Goal: Task Accomplishment & Management: Manage account settings

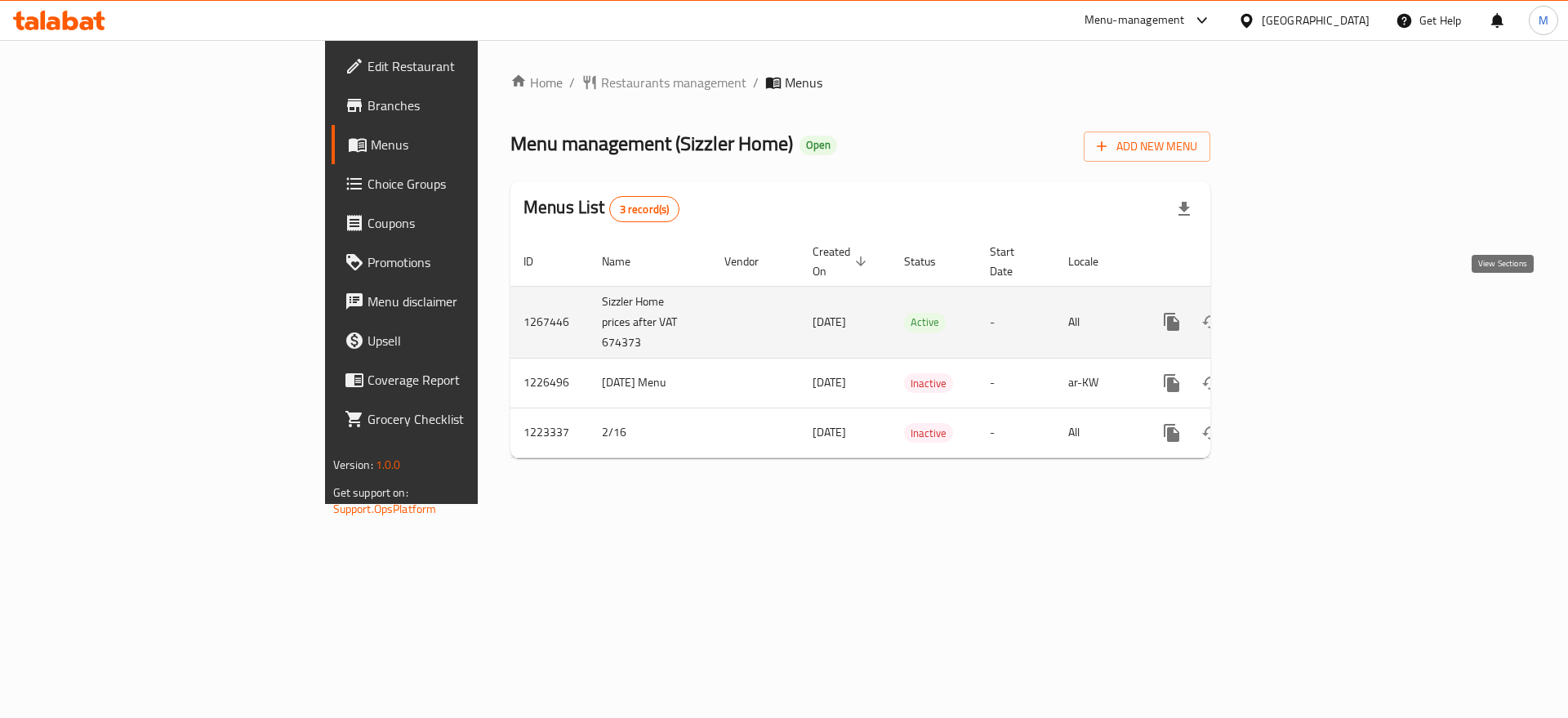
click at [1297, 315] on icon "enhanced table" at bounding box center [1290, 322] width 15 height 15
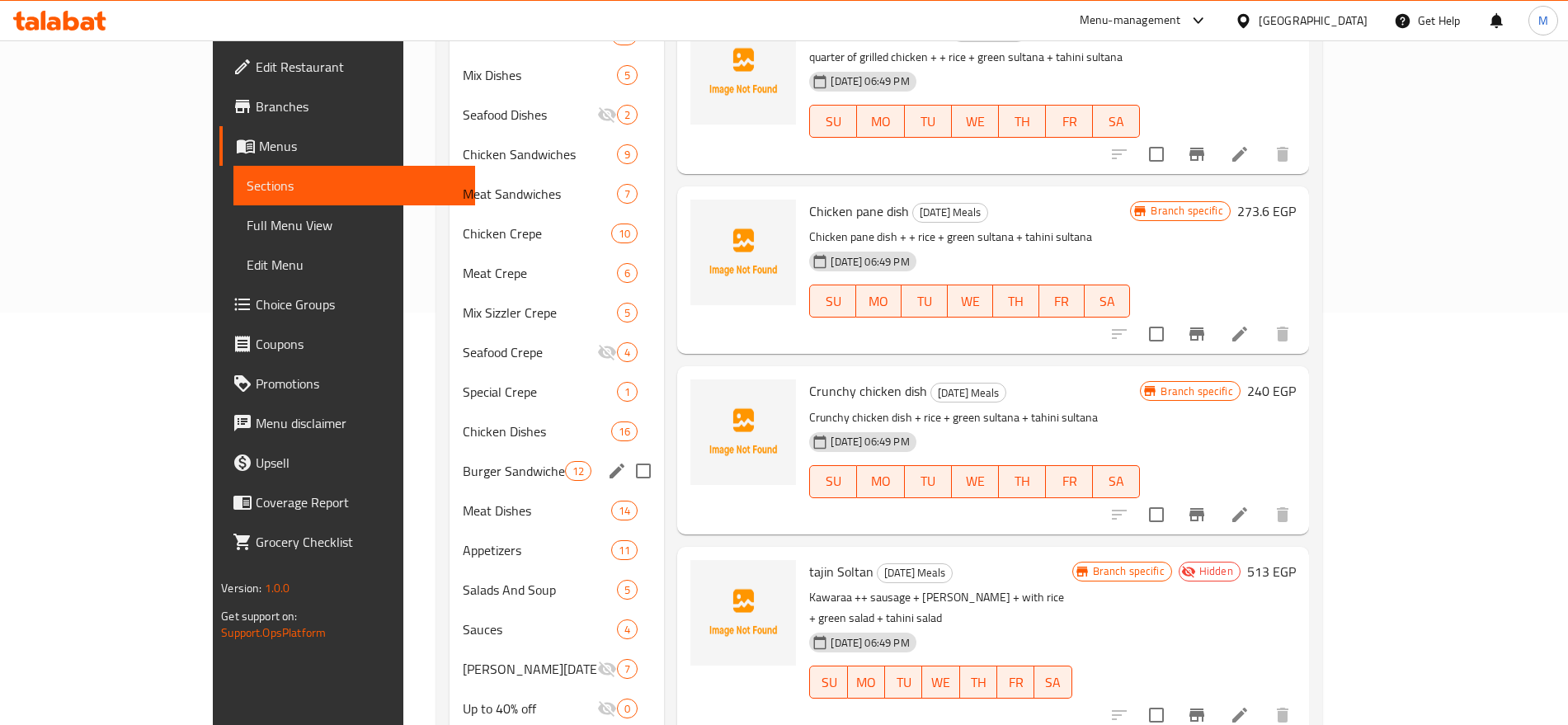
scroll to position [523, 0]
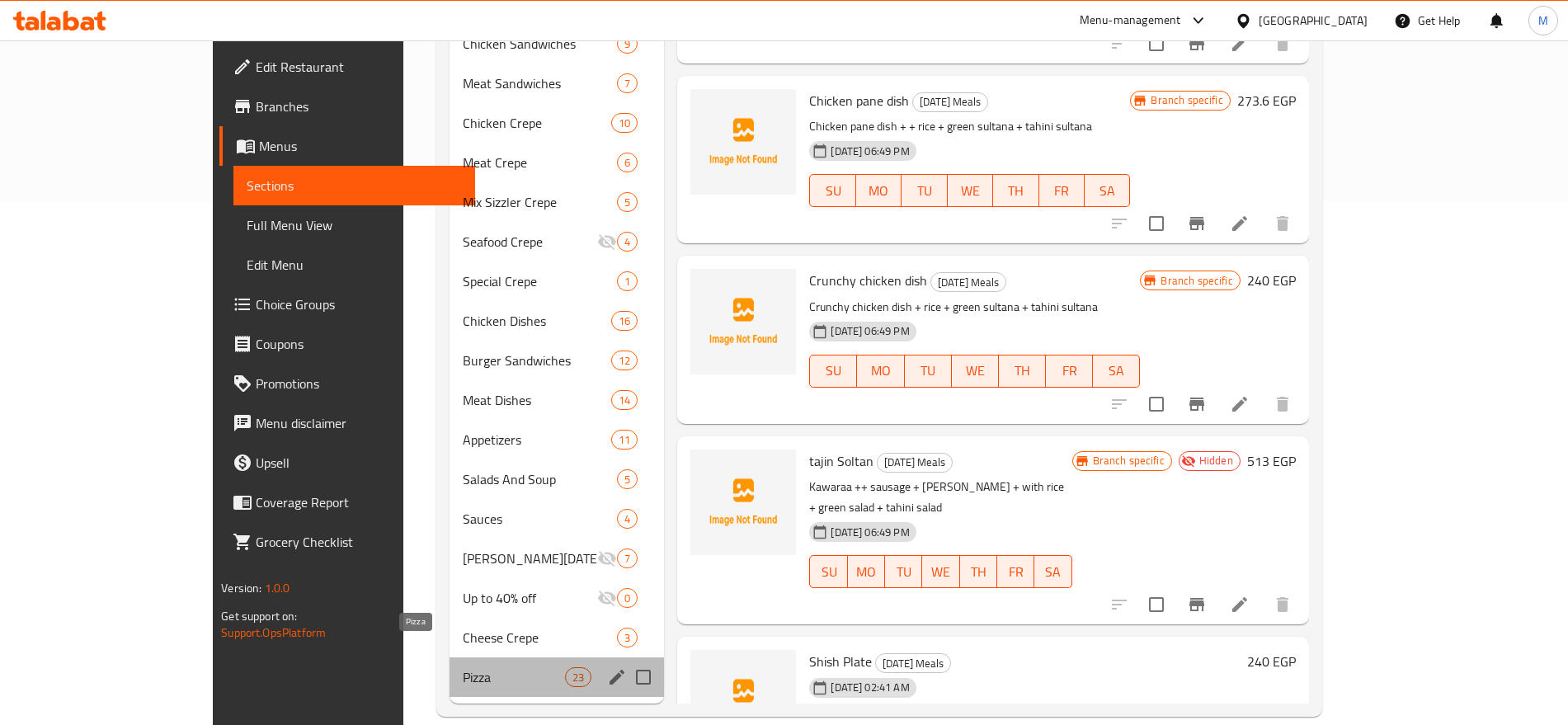
click at [462, 667] on span "Pizza" at bounding box center [513, 677] width 103 height 20
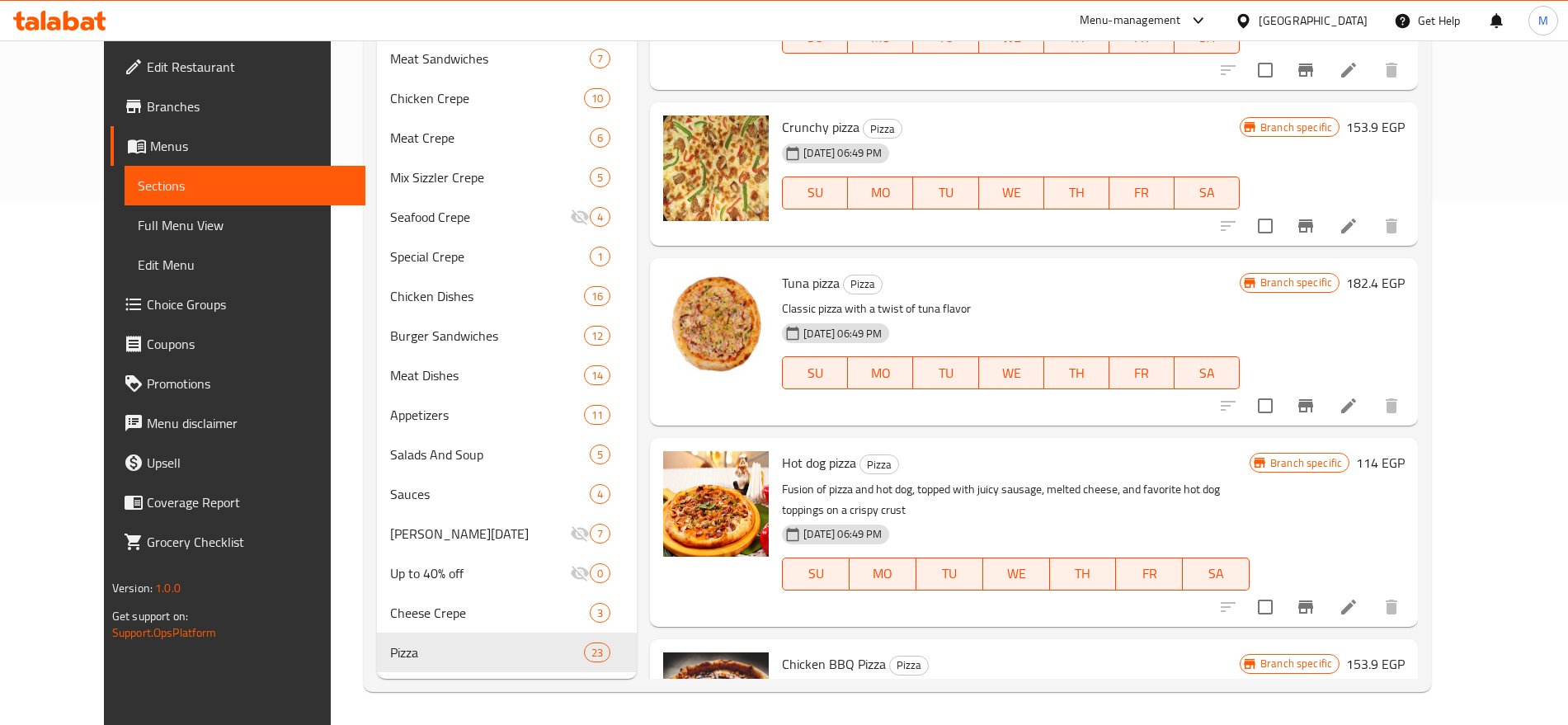
scroll to position [556, 0]
click at [1316, 596] on icon "Branch-specific-item" at bounding box center [1305, 605] width 20 height 20
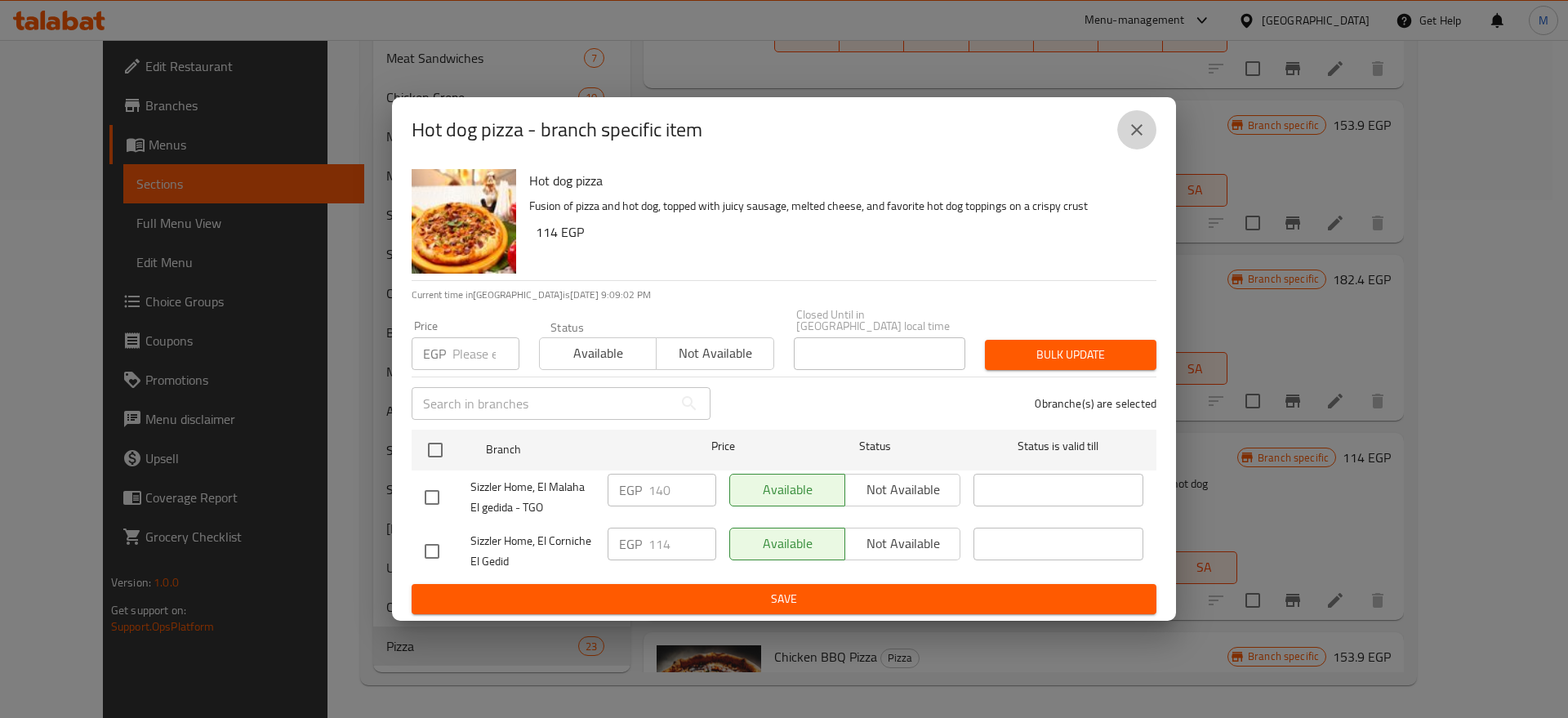
click at [1136, 133] on icon "close" at bounding box center [1137, 130] width 11 height 11
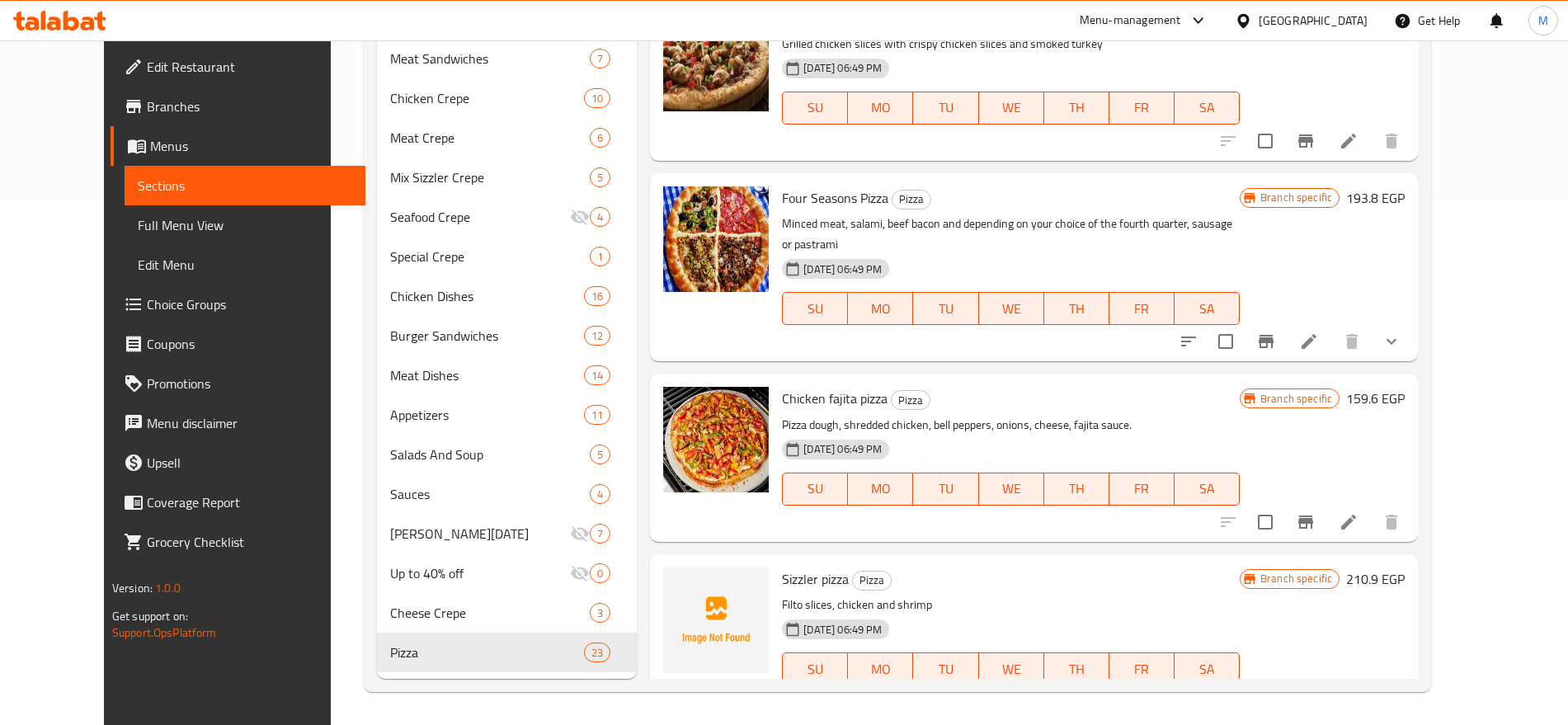
scroll to position [1385, 0]
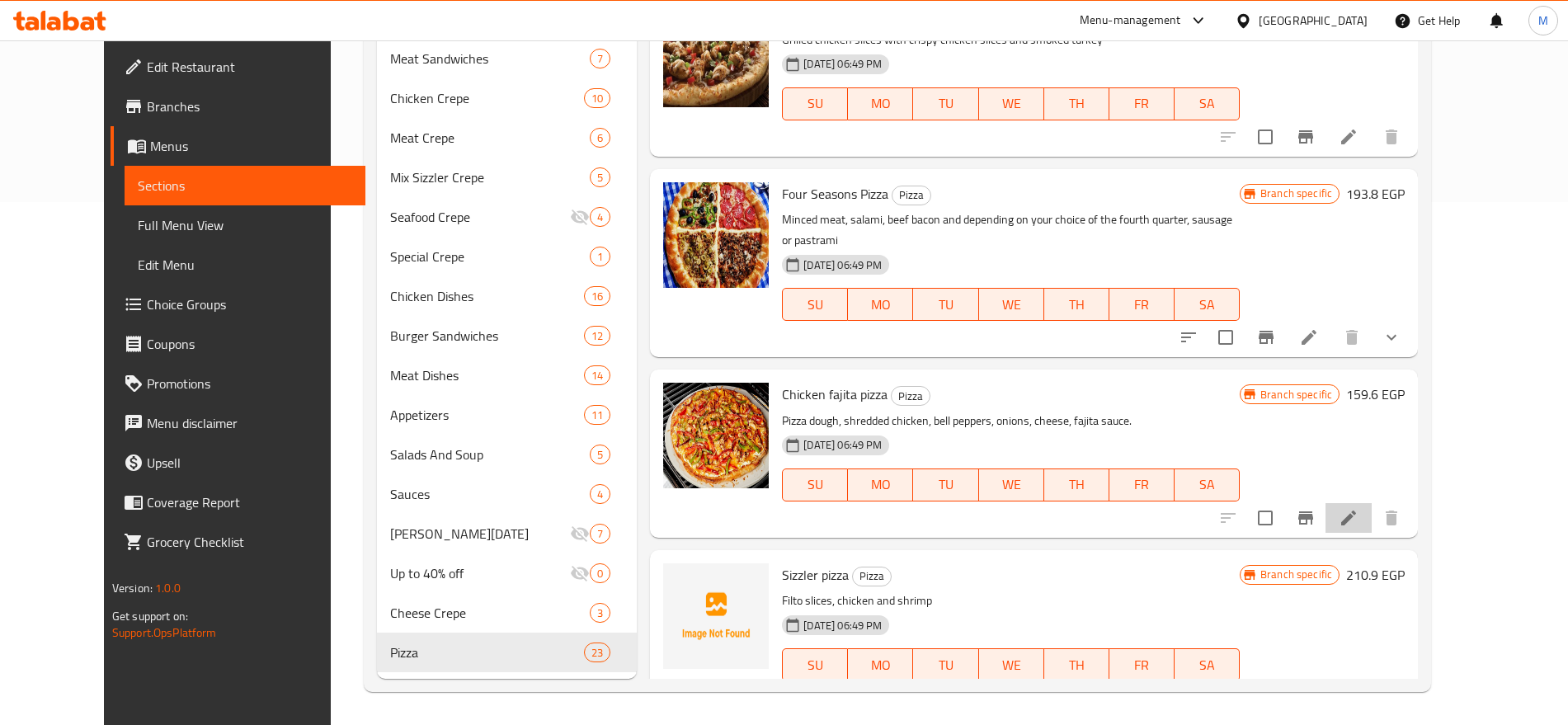
click at [1372, 503] on li at bounding box center [1348, 517] width 47 height 29
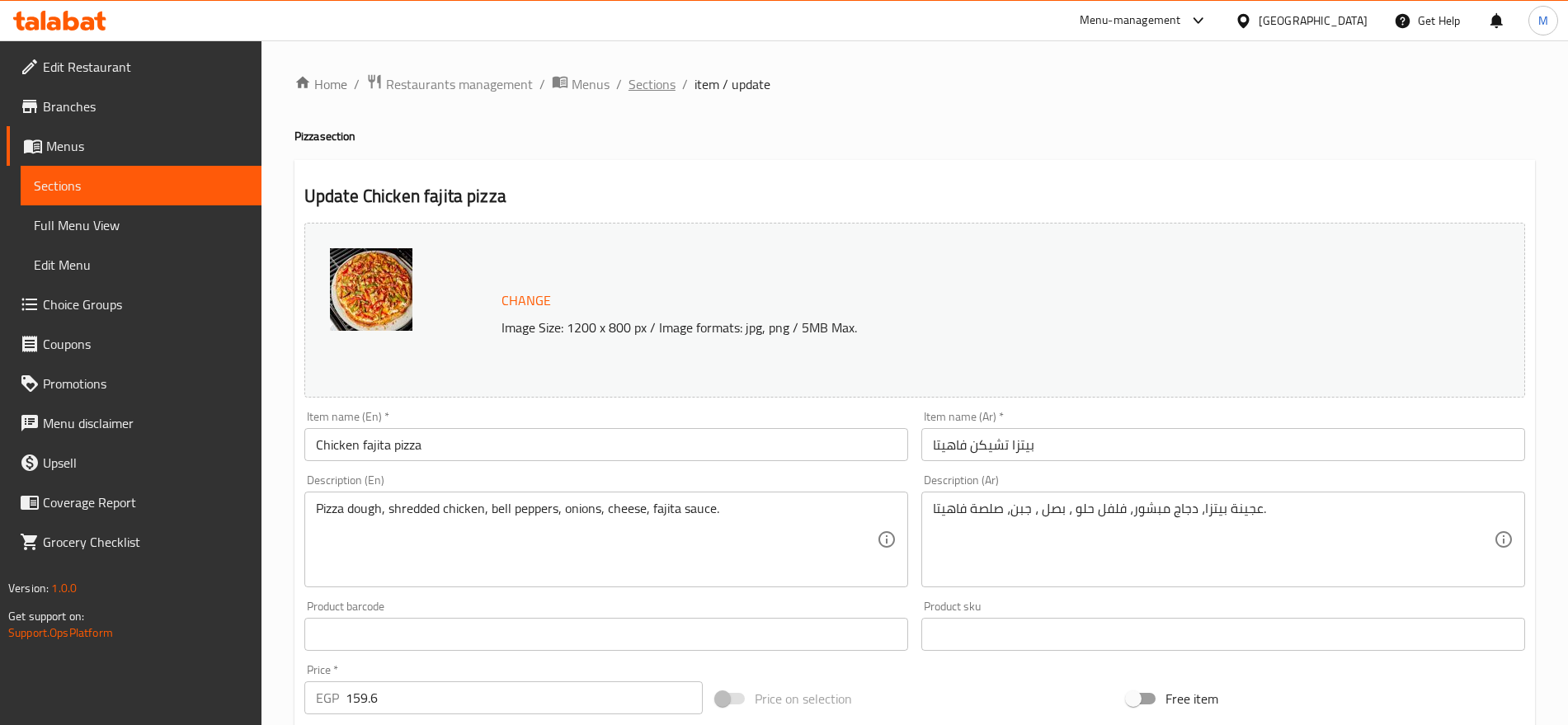
click at [643, 85] on span "Sections" at bounding box center [652, 84] width 47 height 20
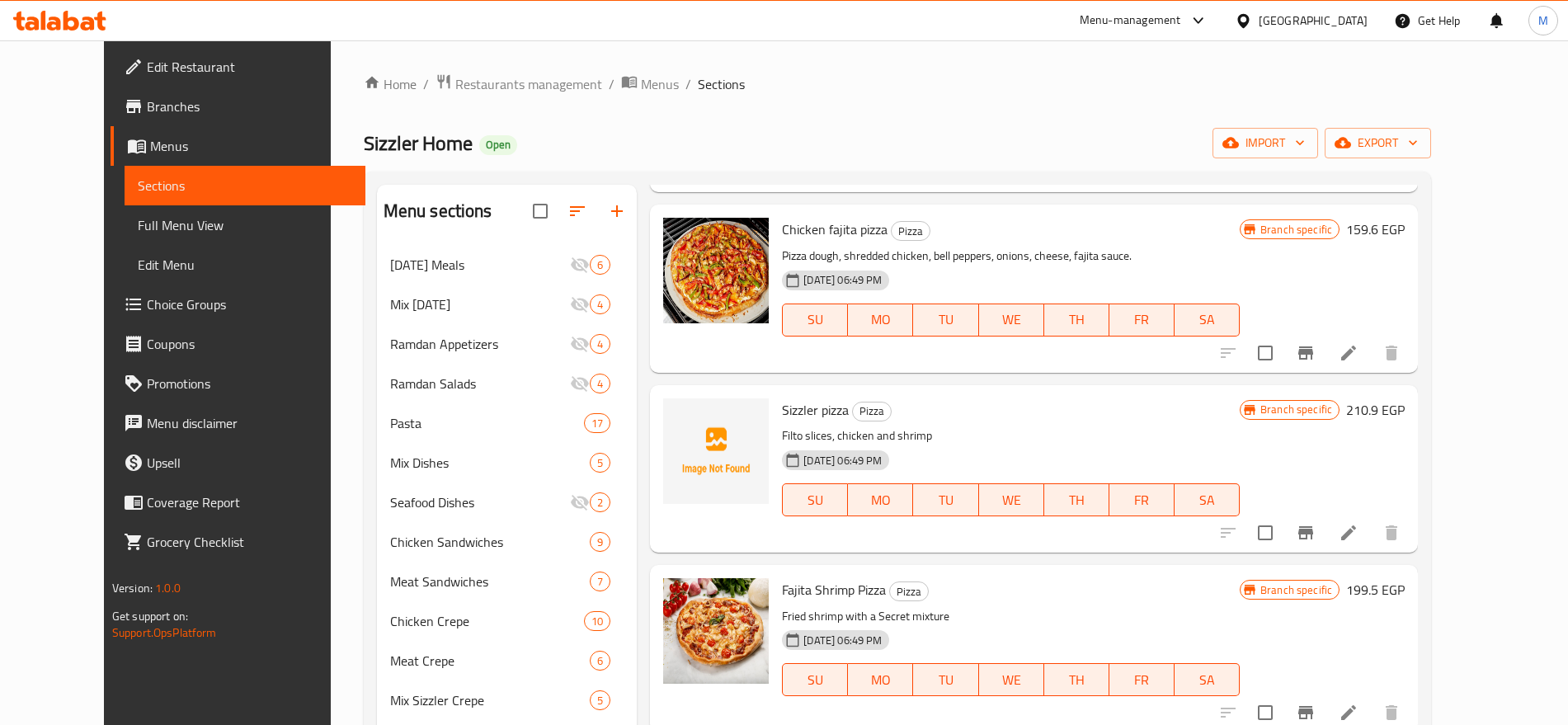
scroll to position [2389, 0]
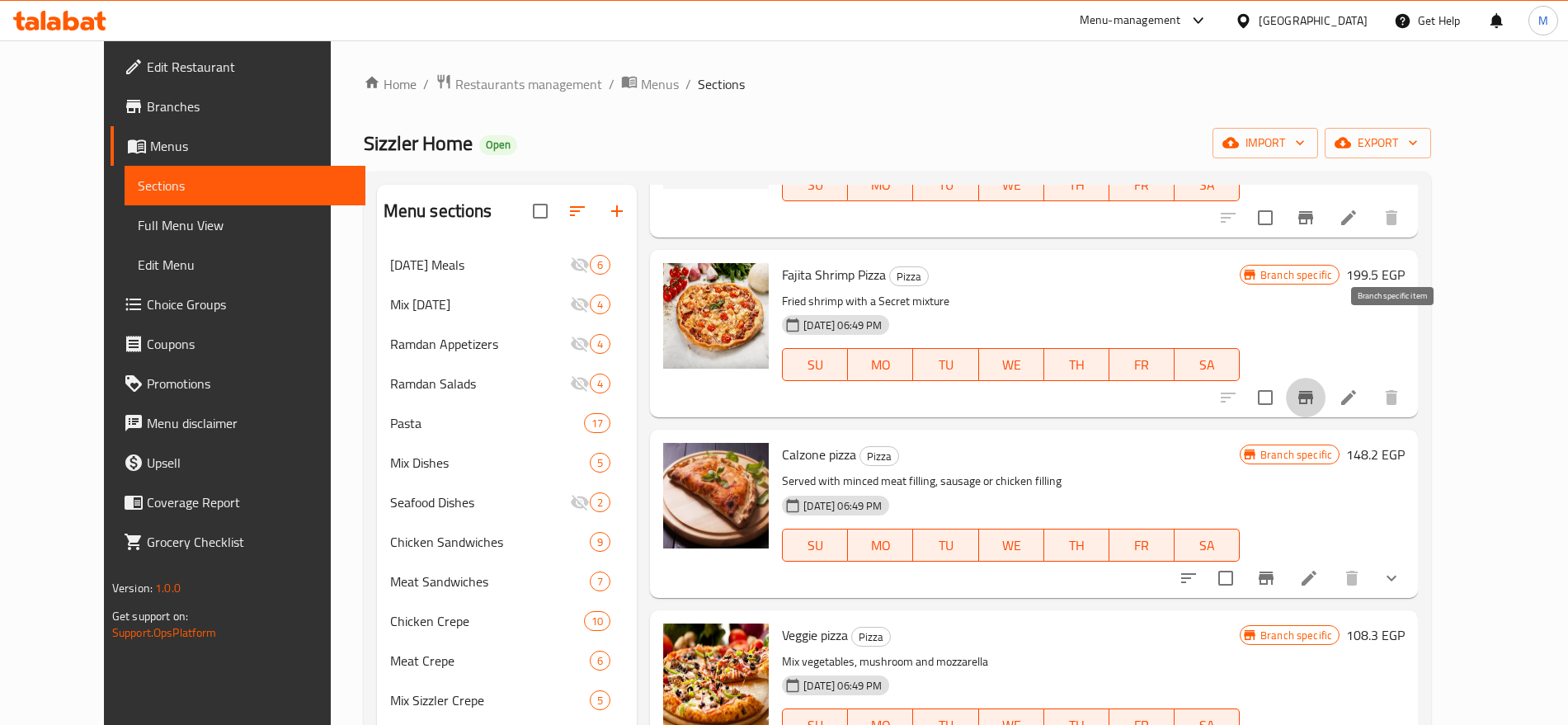
click at [1313, 391] on icon "Branch-specific-item" at bounding box center [1306, 398] width 15 height 13
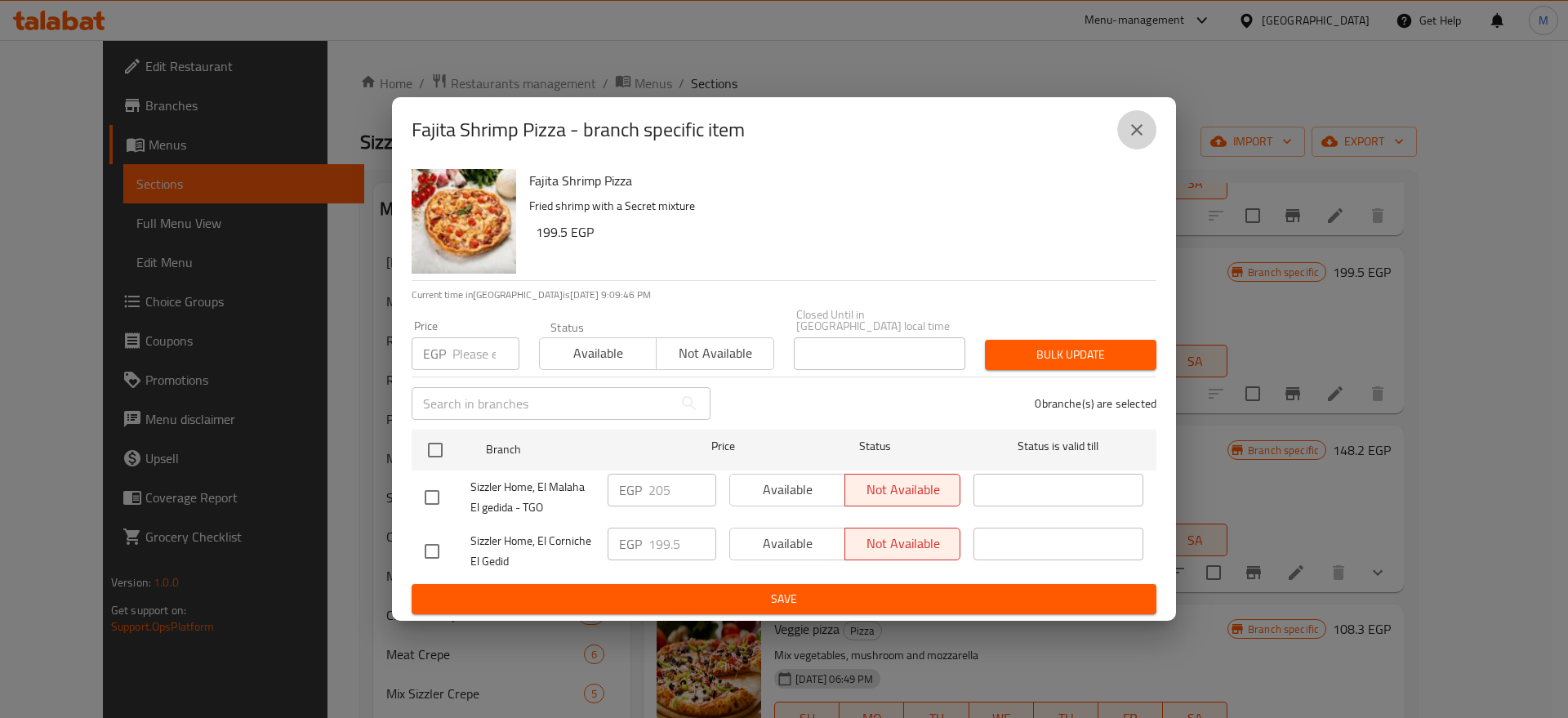
click at [1123, 140] on button "close" at bounding box center [1137, 130] width 39 height 39
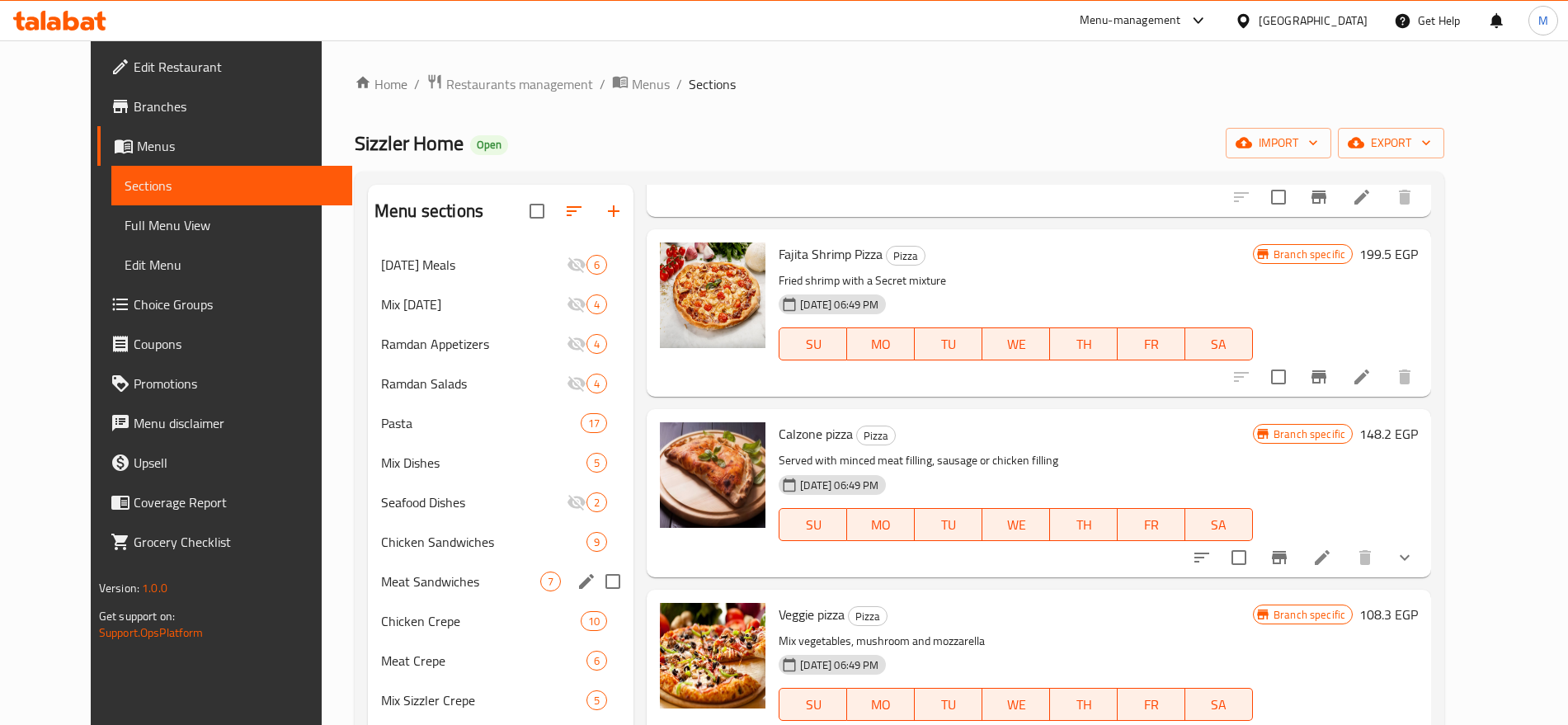
scroll to position [164, 0]
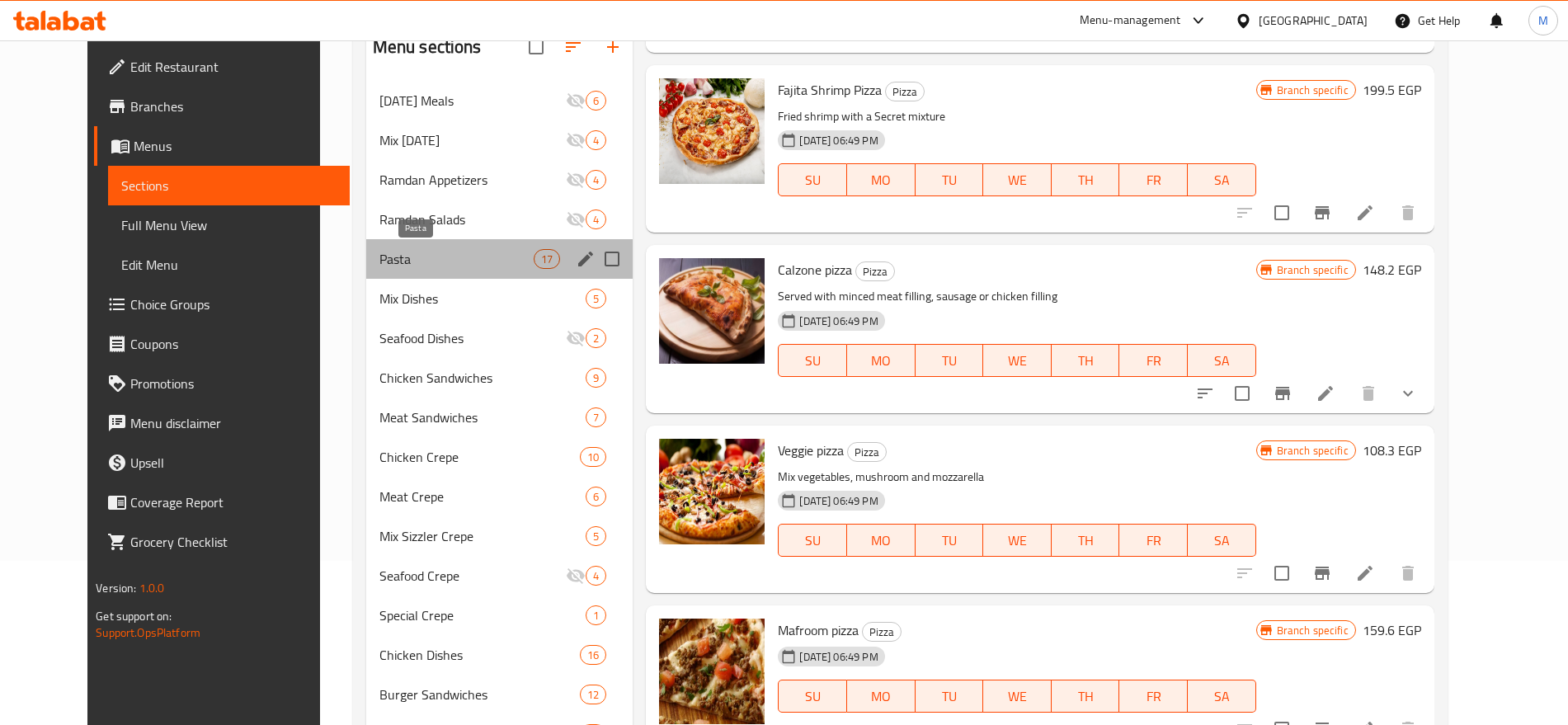
click at [448, 258] on span "Pasta" at bounding box center [457, 258] width 154 height 20
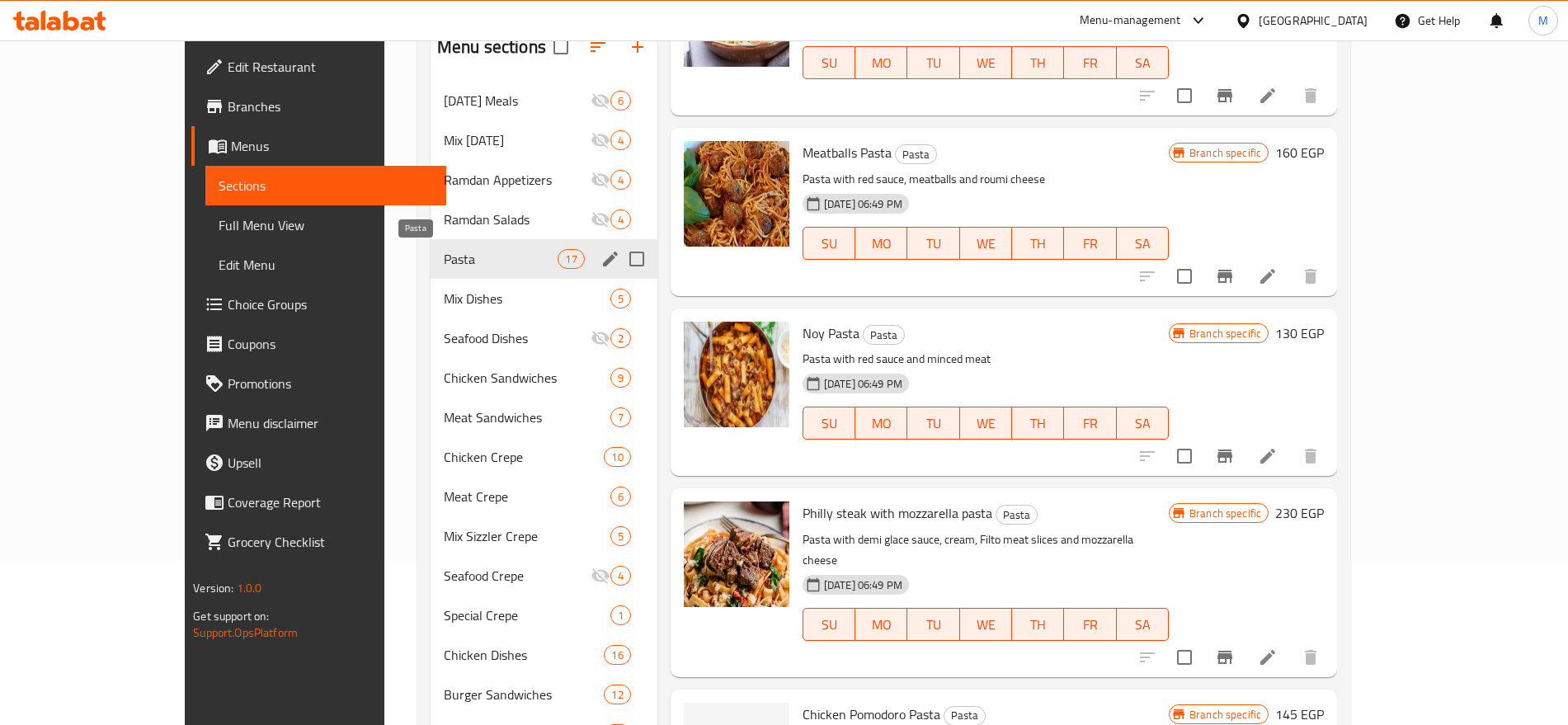
scroll to position [2087, 0]
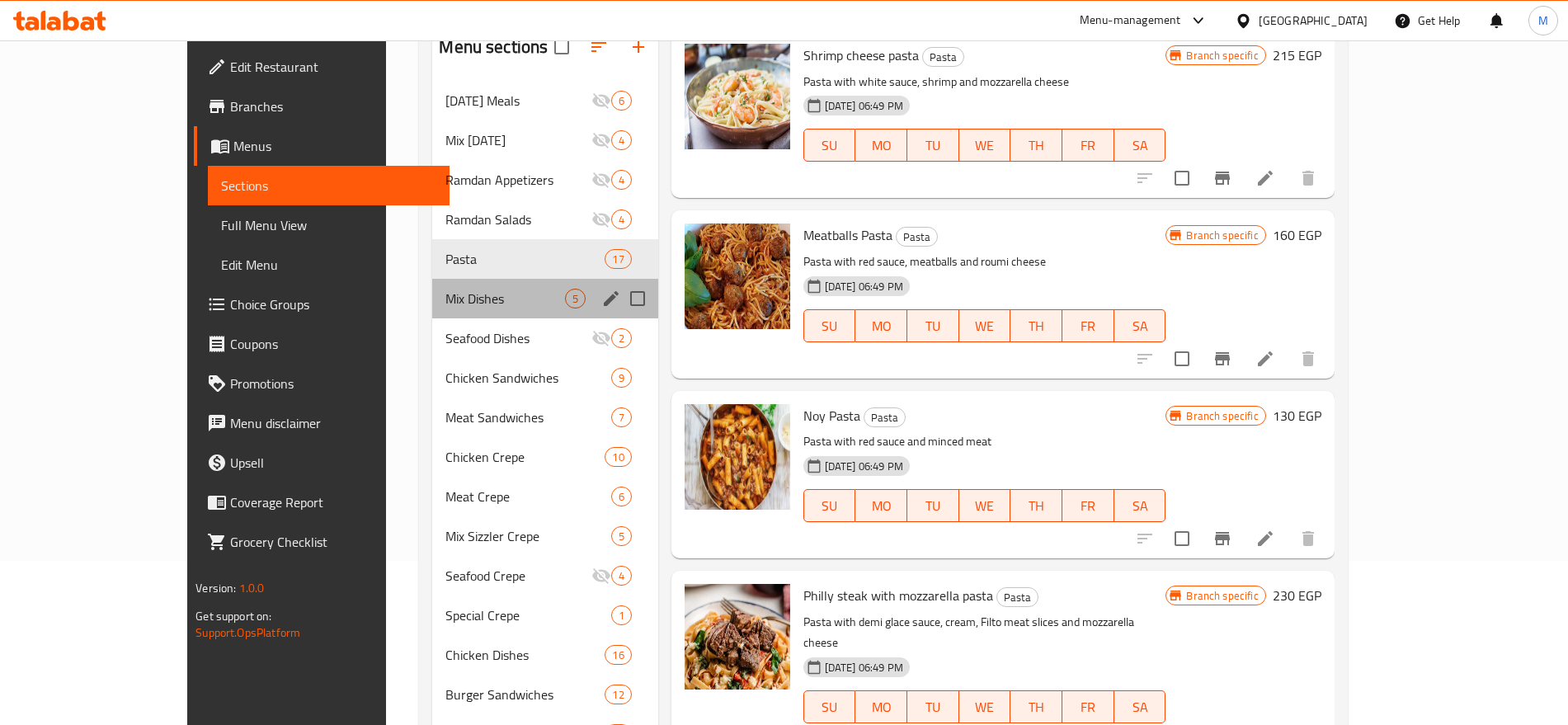
click at [469, 311] on div "Mix Dishes 5" at bounding box center [544, 299] width 225 height 40
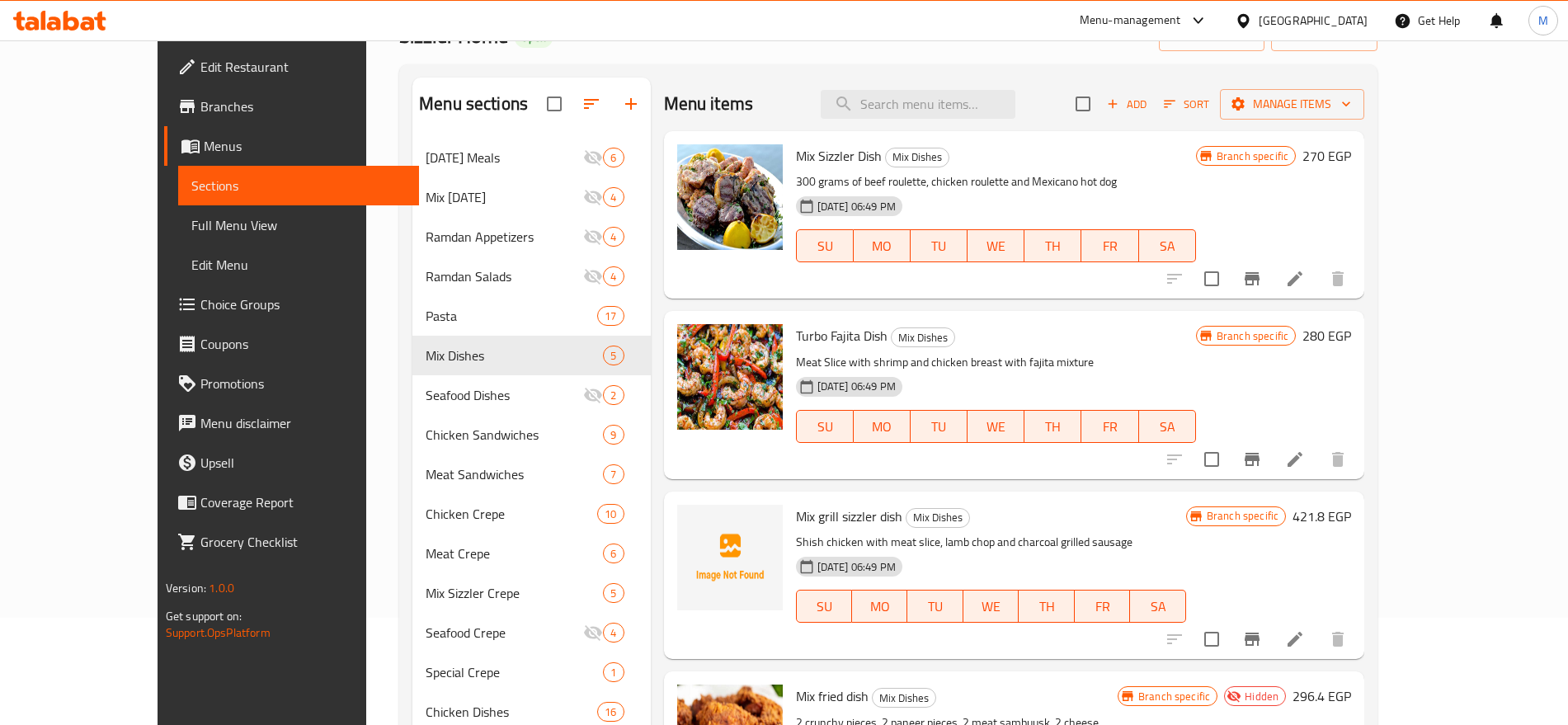
scroll to position [105, 0]
click at [1014, 110] on input "search" at bounding box center [918, 105] width 195 height 28
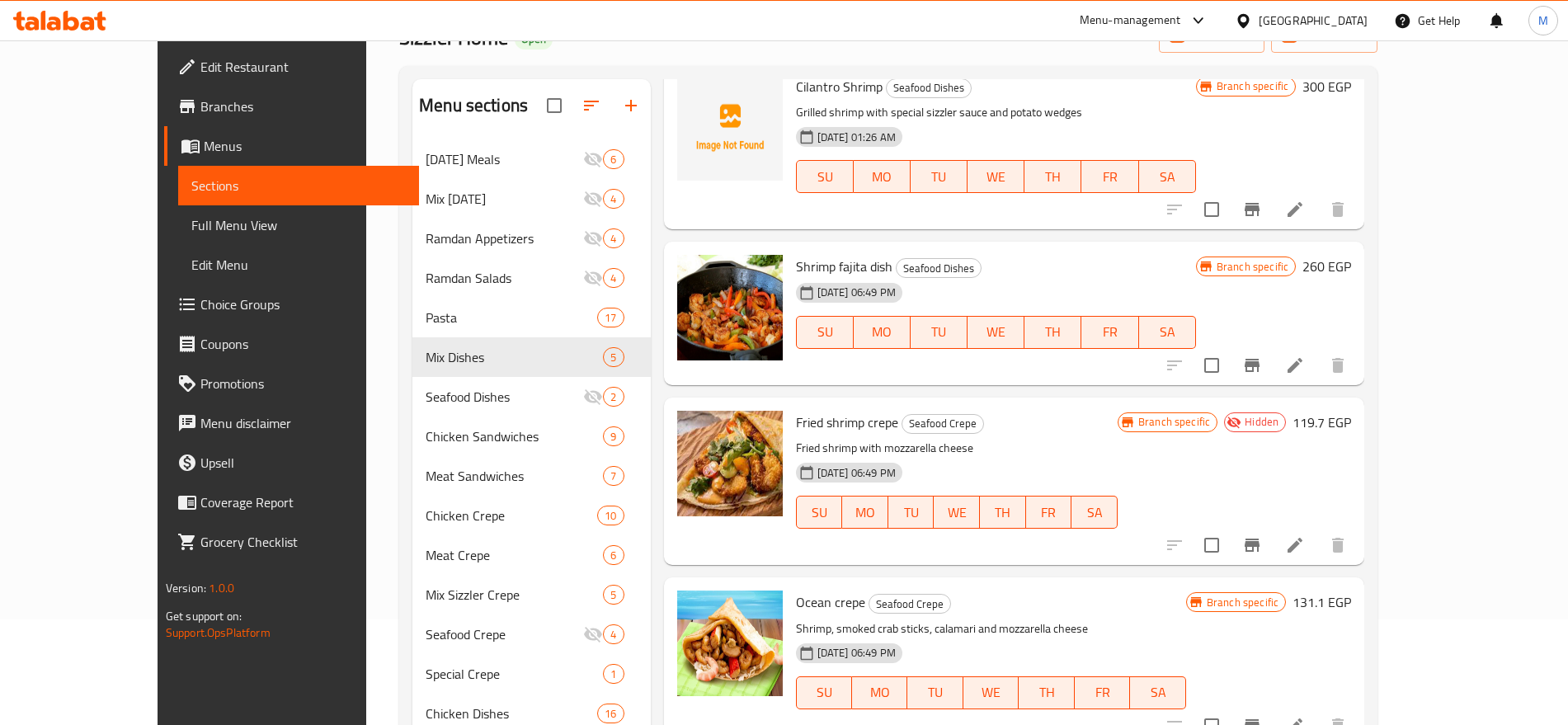
scroll to position [813, 0]
type input "shrimp"
click at [1272, 364] on button "Branch-specific-item" at bounding box center [1252, 364] width 40 height 40
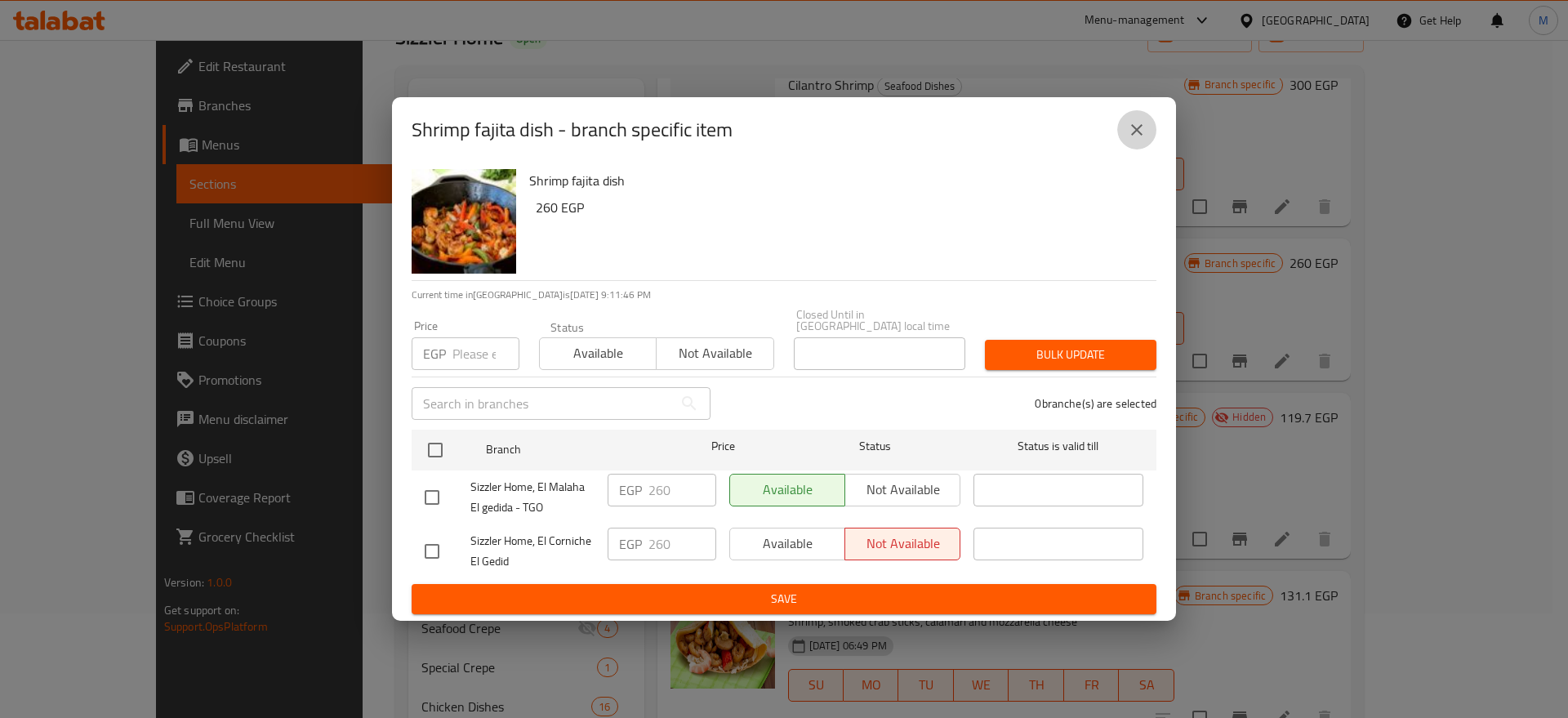
click at [1137, 146] on button "close" at bounding box center [1137, 130] width 39 height 39
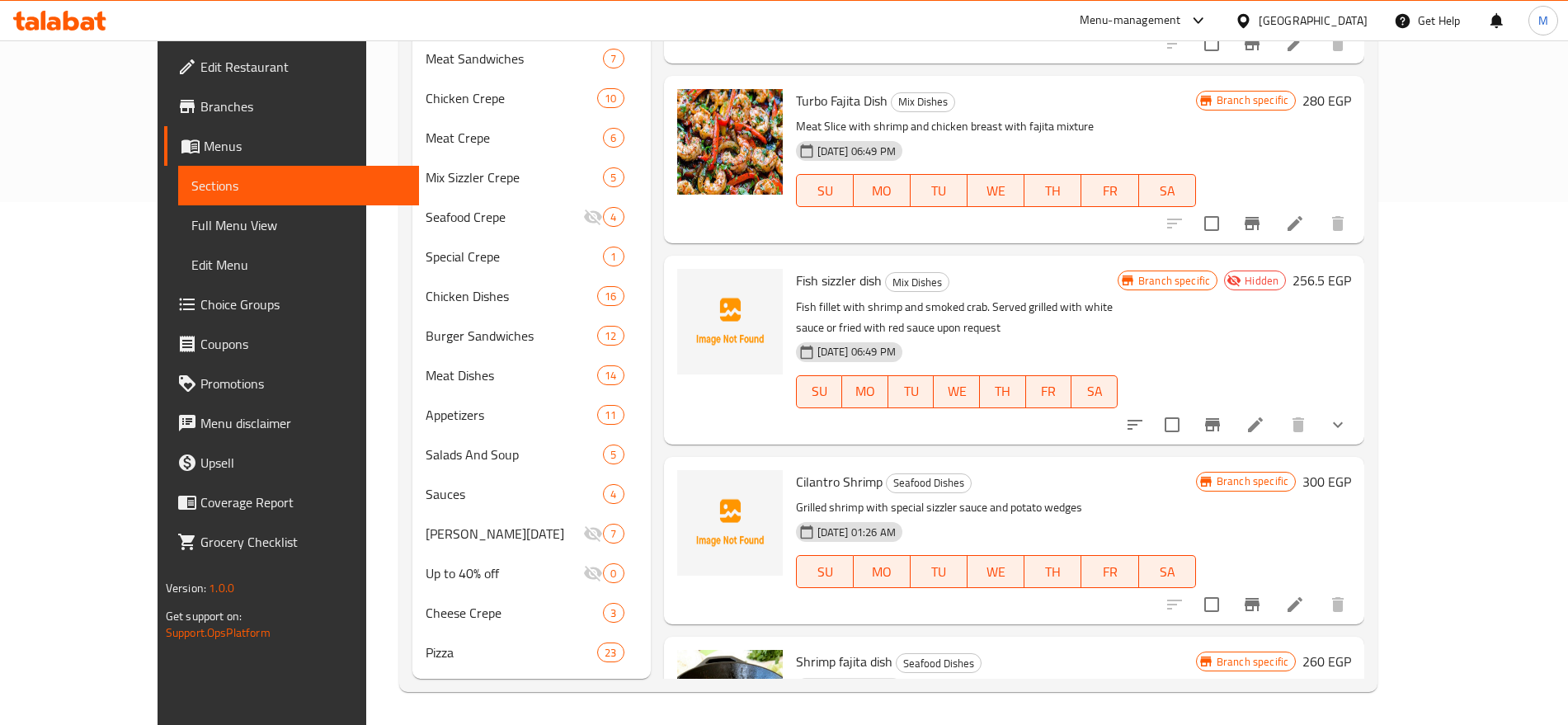
scroll to position [0, 0]
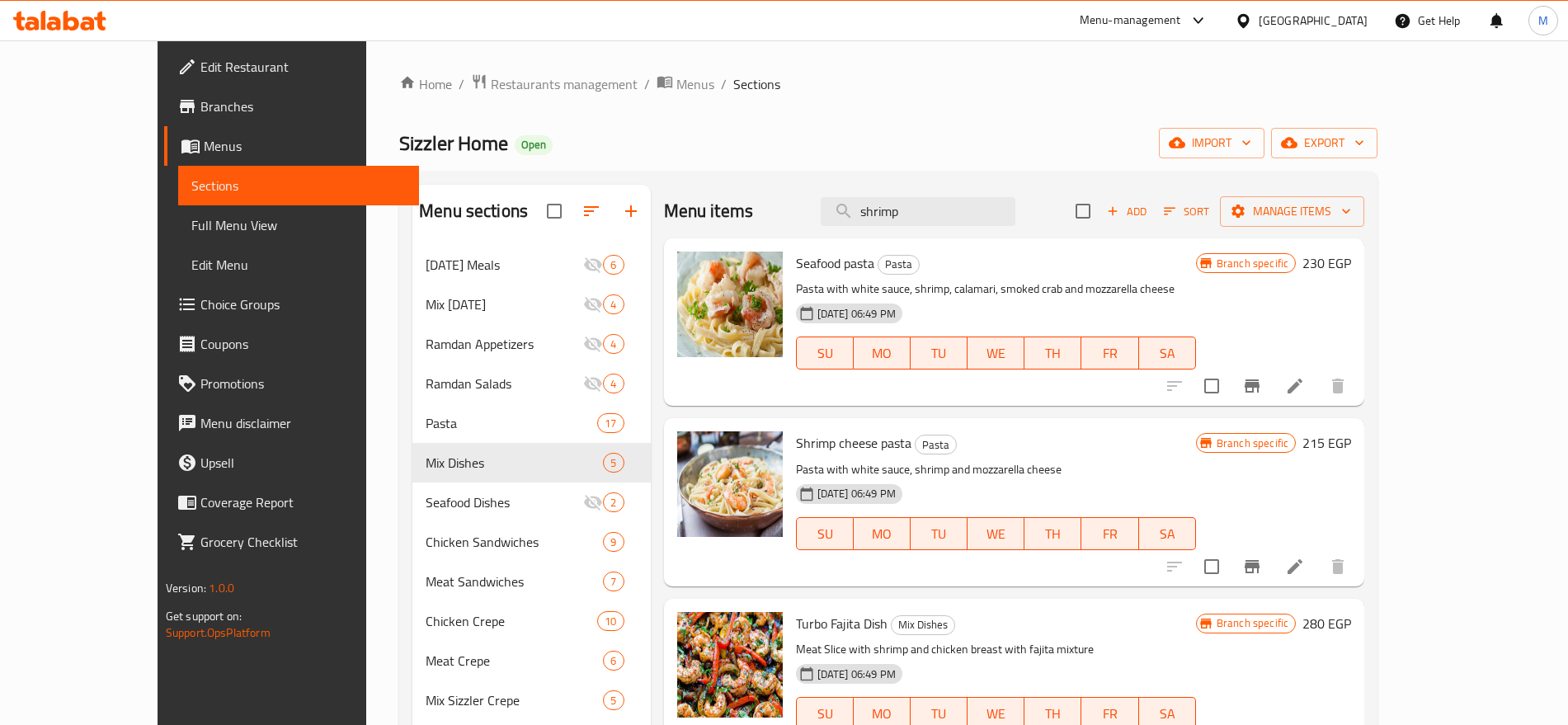
click at [937, 427] on div "Shrimp cheese pasta Pasta Pasta with white sauce, shrimp and mozzarella cheese …" at bounding box center [996, 502] width 413 height 154
click at [1364, 149] on span "export" at bounding box center [1324, 143] width 80 height 21
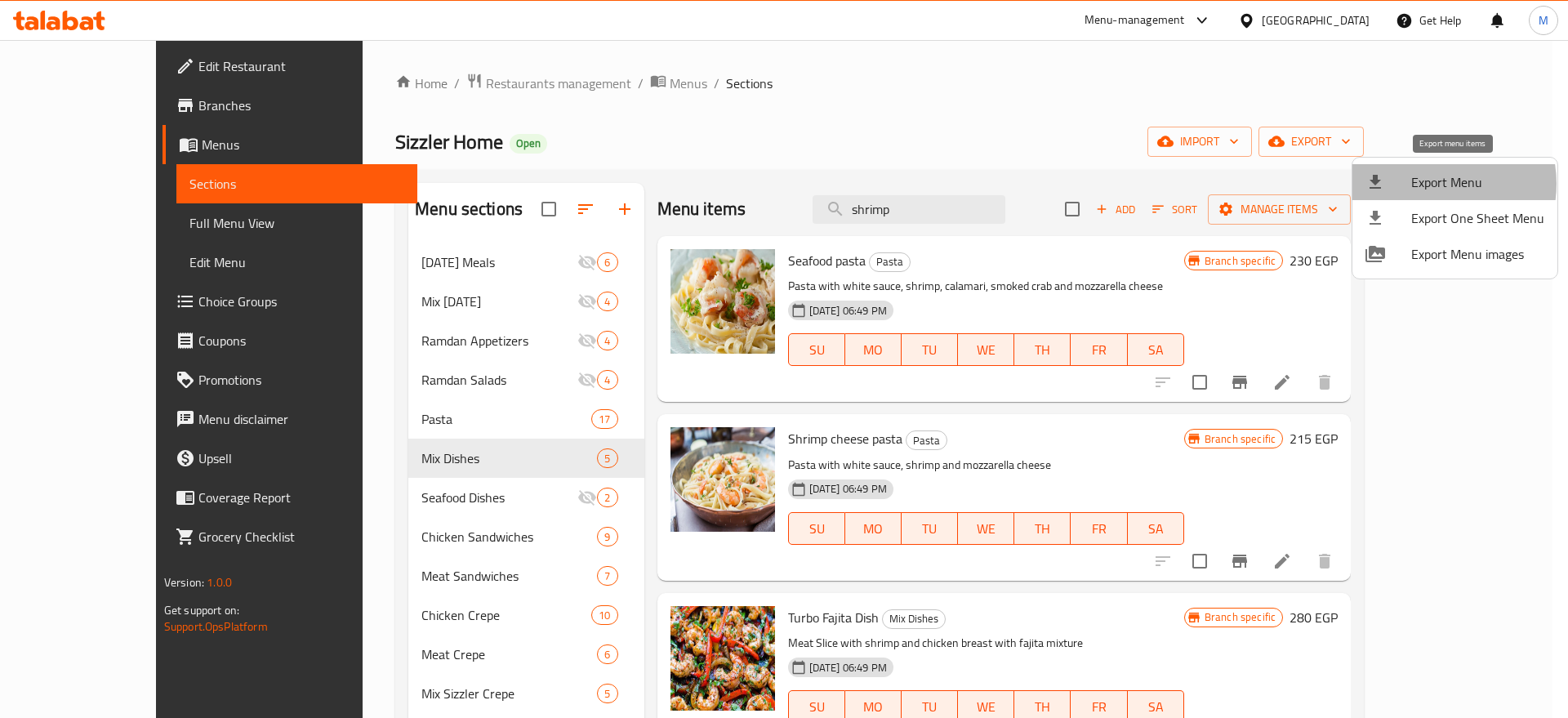
click at [1431, 184] on span "Export Menu" at bounding box center [1479, 181] width 133 height 20
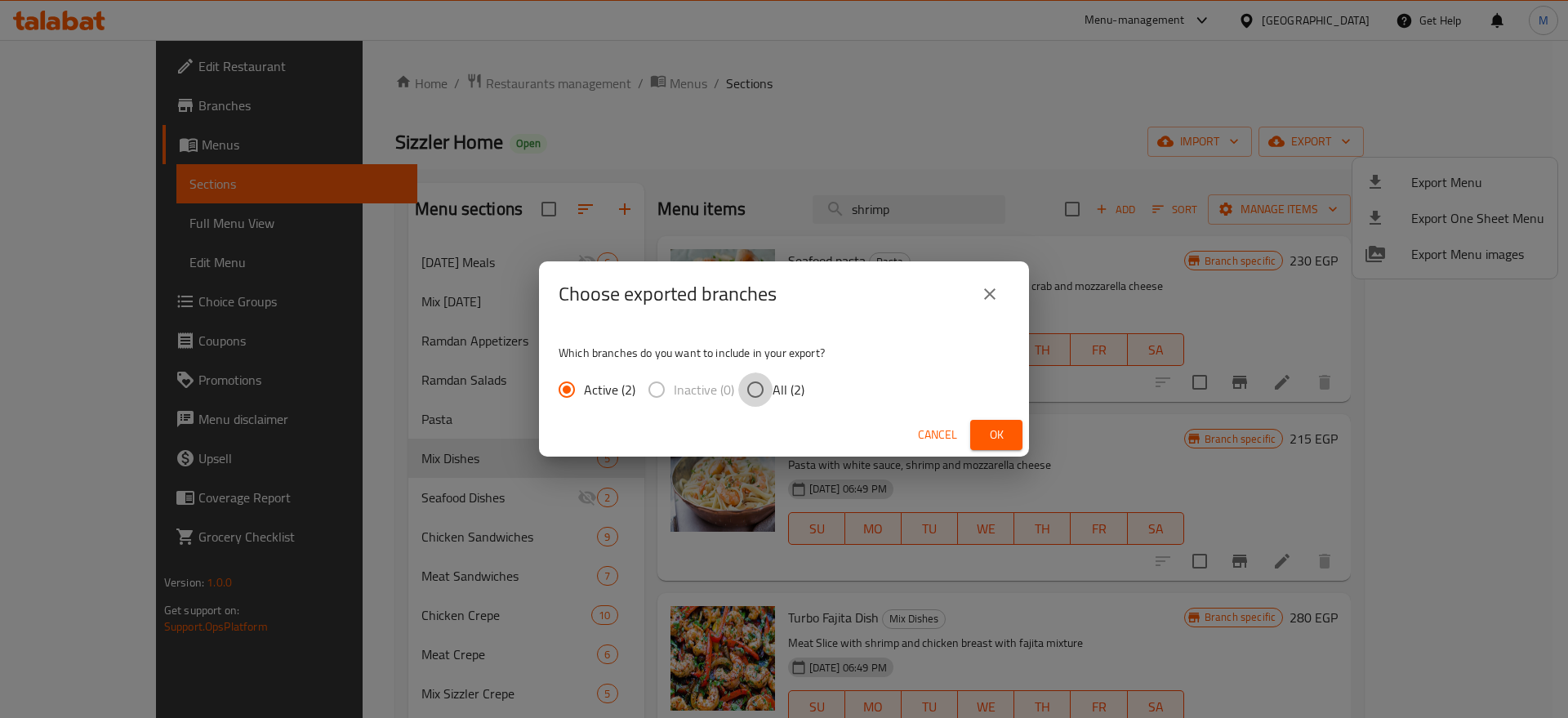
click at [750, 387] on input "All (2)" at bounding box center [756, 389] width 34 height 34
radio input "true"
click at [1004, 438] on span "Ok" at bounding box center [996, 435] width 26 height 21
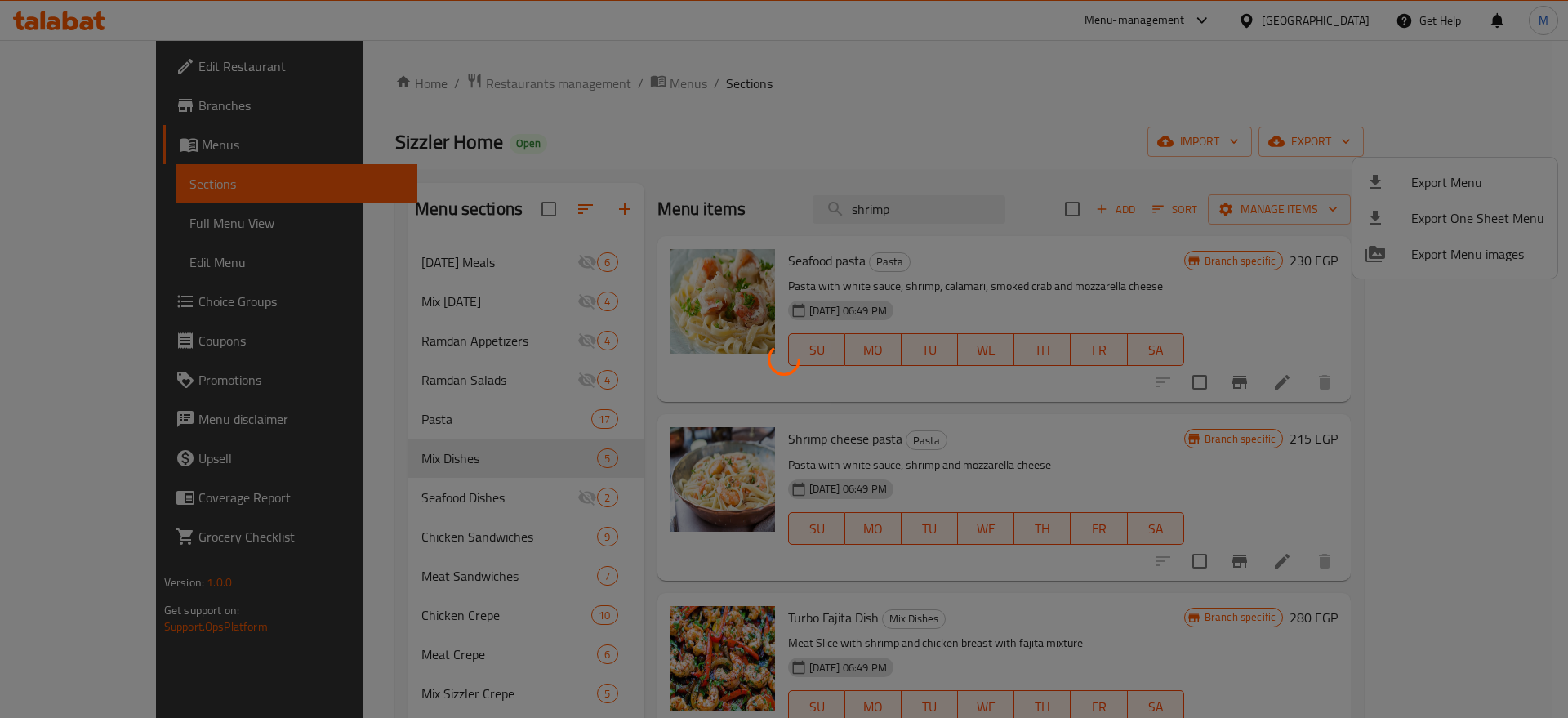
click at [1004, 438] on div at bounding box center [784, 359] width 1568 height 718
drag, startPoint x: 1004, startPoint y: 438, endPoint x: 888, endPoint y: 402, distance: 121.5
click at [888, 402] on div at bounding box center [784, 359] width 1568 height 718
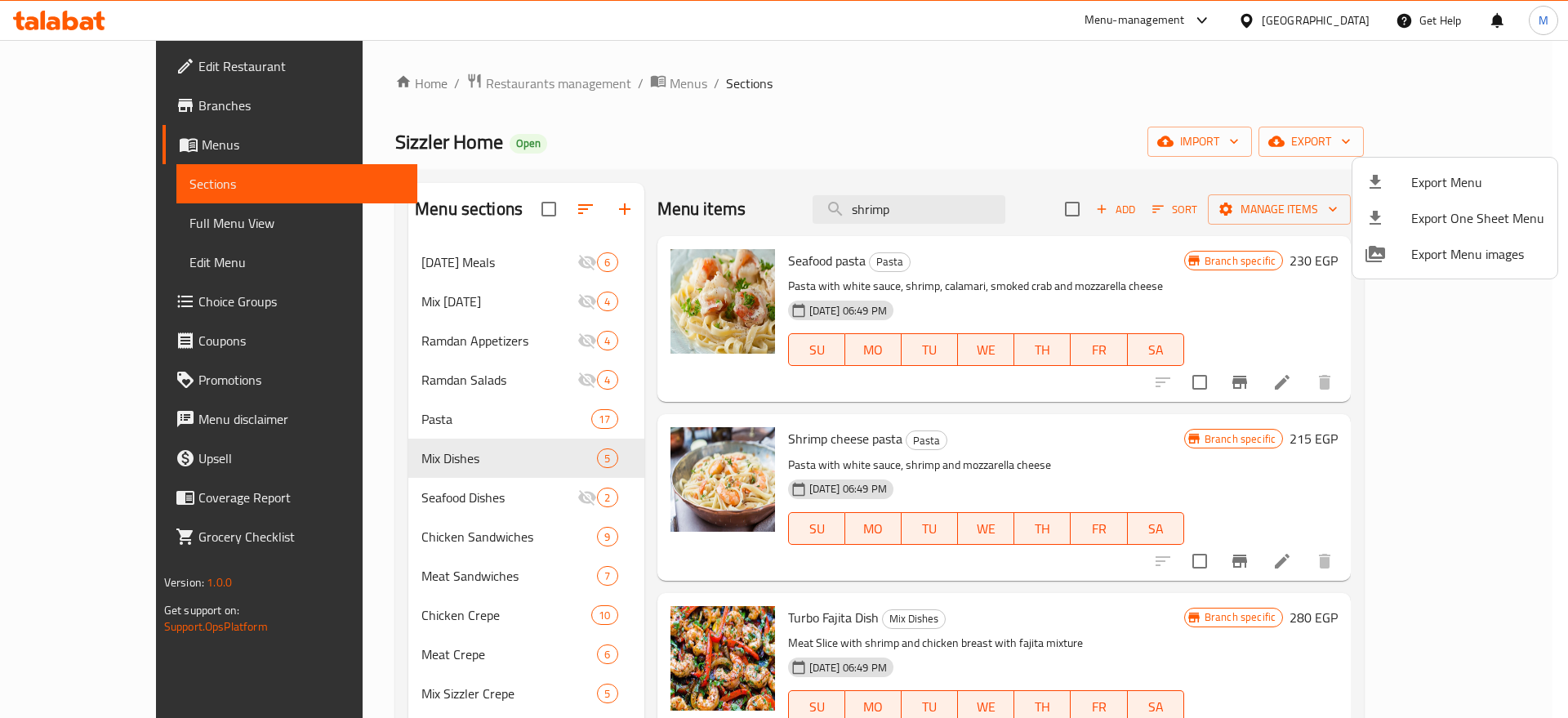
click at [888, 402] on div at bounding box center [784, 359] width 1568 height 718
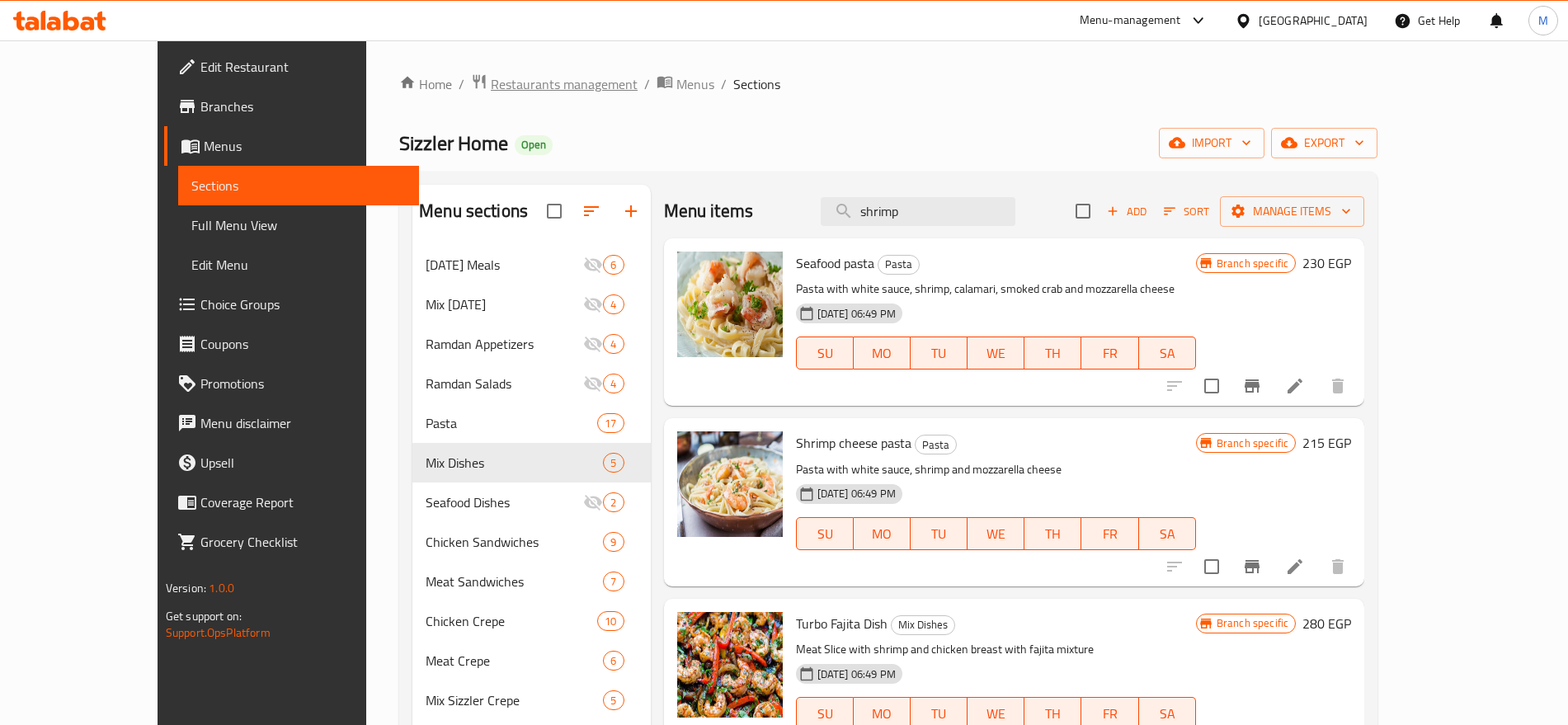
click at [495, 81] on span "Restaurants management" at bounding box center [564, 84] width 147 height 20
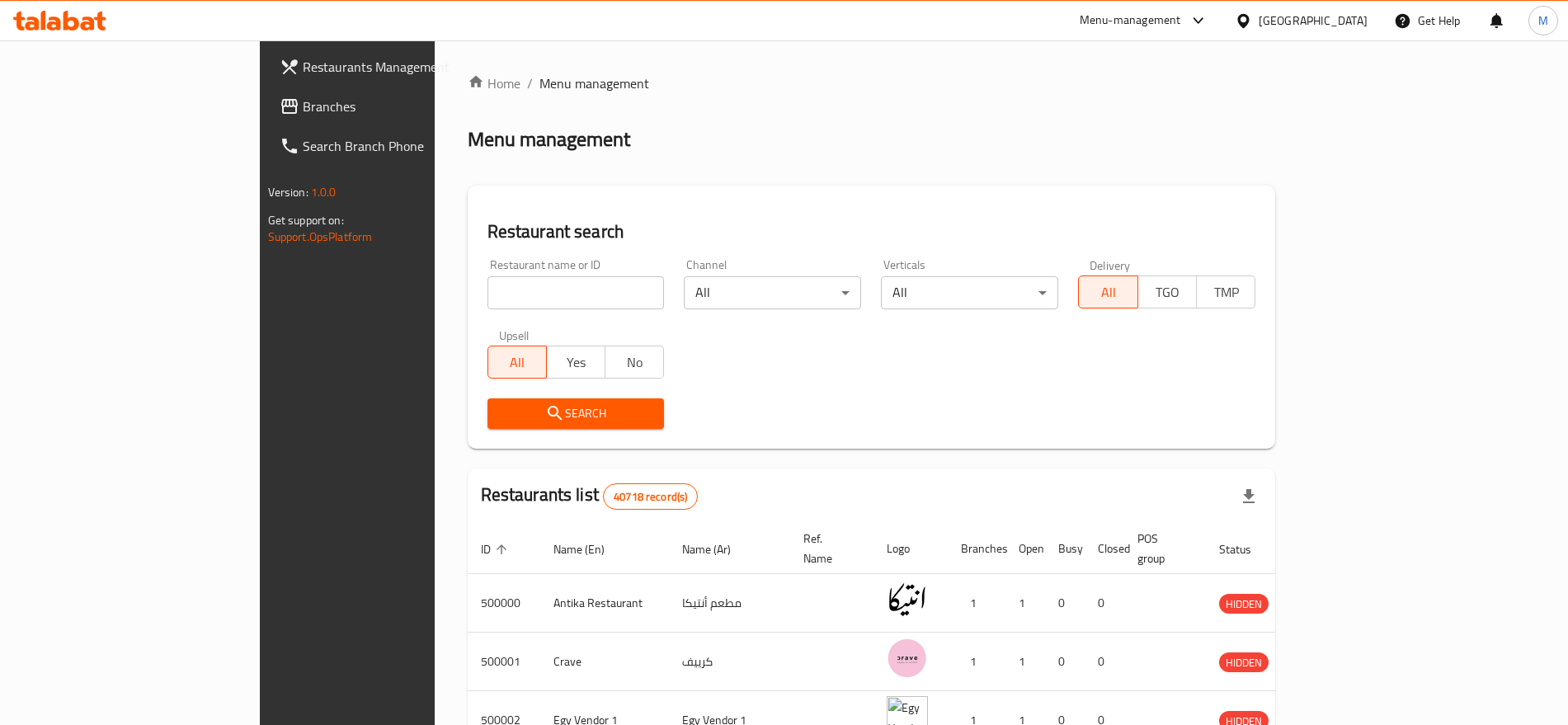
click at [1259, 20] on div at bounding box center [1246, 20] width 24 height 18
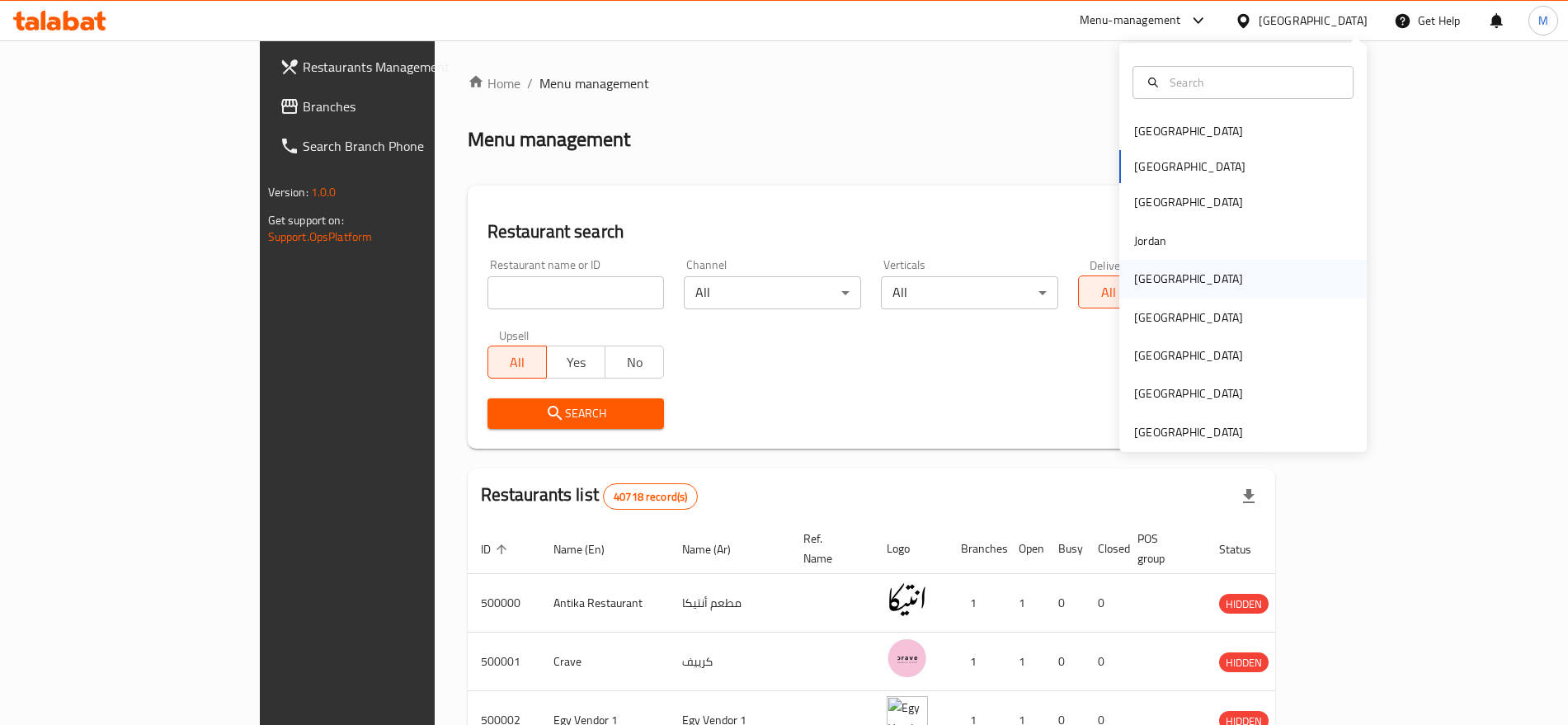
click at [1158, 283] on div "[GEOGRAPHIC_DATA]" at bounding box center [1188, 279] width 136 height 38
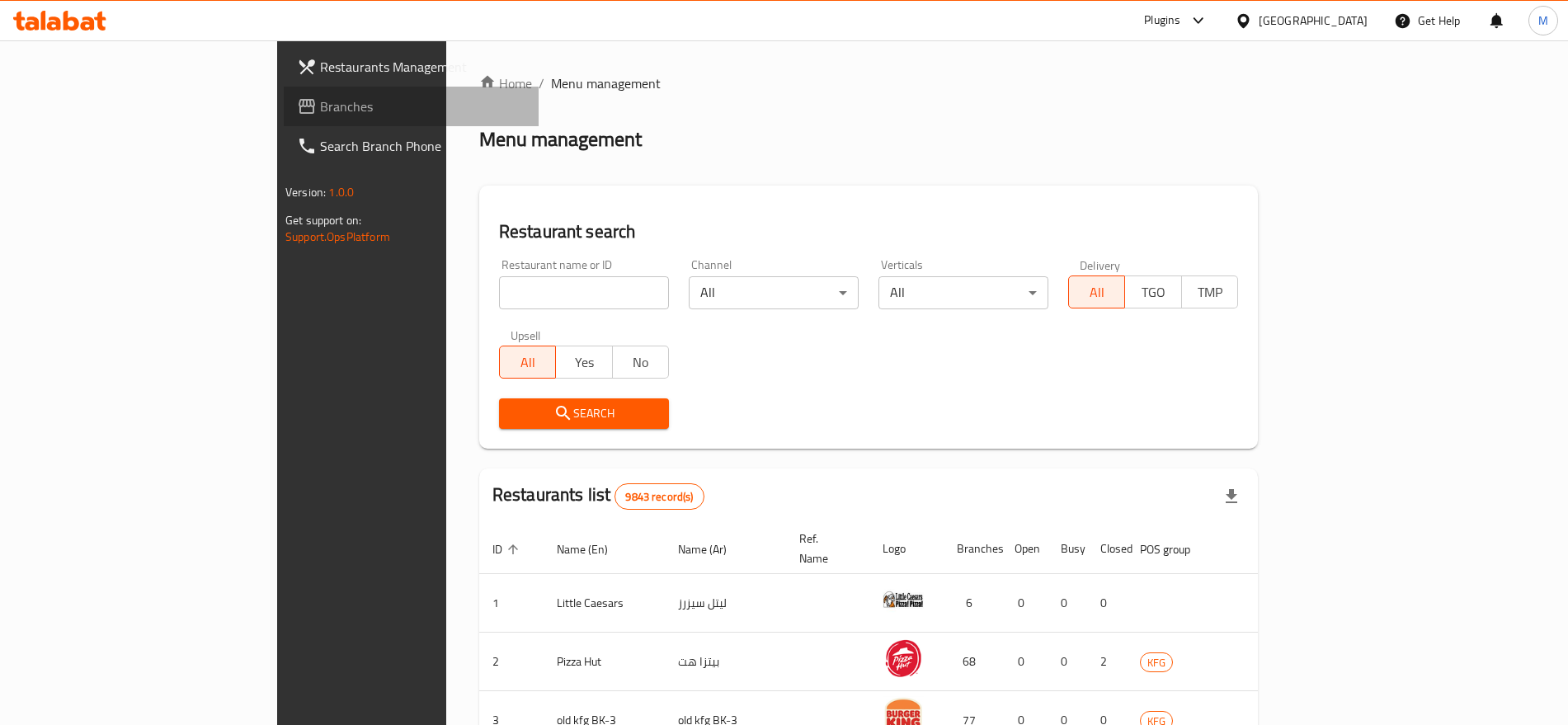
click at [320, 101] on span "Branches" at bounding box center [422, 106] width 205 height 20
